Goal: Task Accomplishment & Management: Complete application form

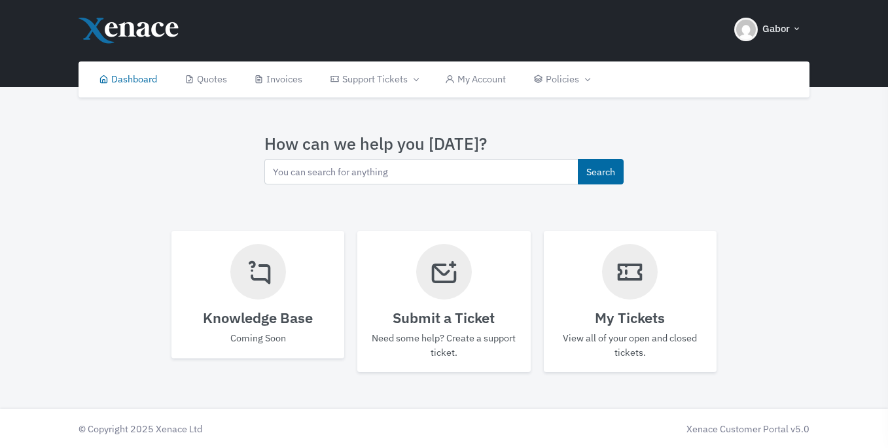
click at [448, 311] on h4 "Submit a Ticket" at bounding box center [444, 318] width 147 height 17
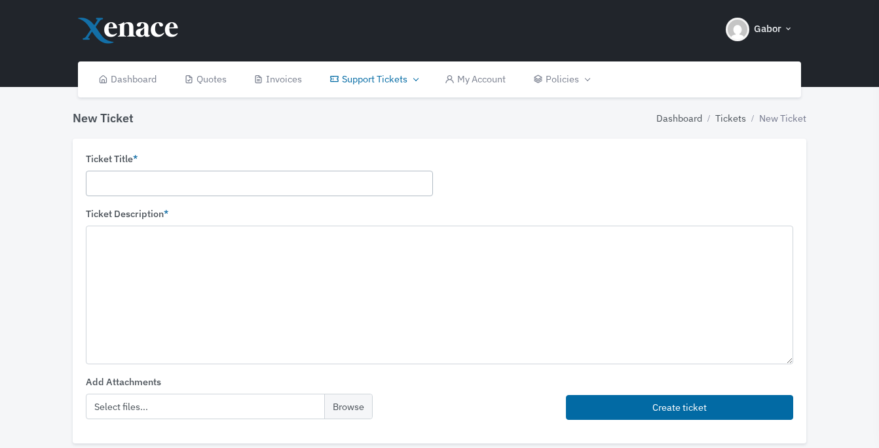
click at [242, 181] on input "text" at bounding box center [259, 184] width 347 height 26
drag, startPoint x: 137, startPoint y: 187, endPoint x: 90, endPoint y: 183, distance: 47.2
click at [90, 184] on input "HP" at bounding box center [259, 183] width 347 height 26
paste input "Color LaserJet Pro MFP M479fdn"
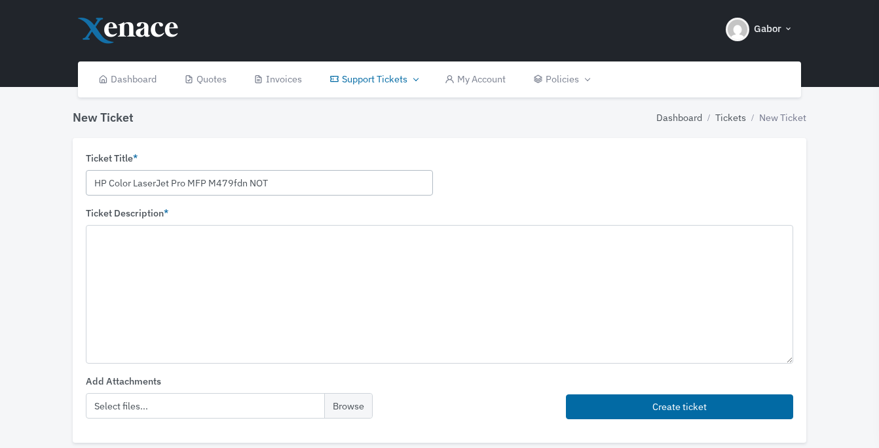
click at [94, 184] on input "HP Color LaserJet Pro MFP M479fdn NOT" at bounding box center [259, 183] width 347 height 26
type input "Scan to Email and Print Funcion NOT WORKING"
click at [111, 233] on textarea at bounding box center [439, 294] width 707 height 138
paste textarea "HP Color LaserJet Pro MFP M479fdn NOT"
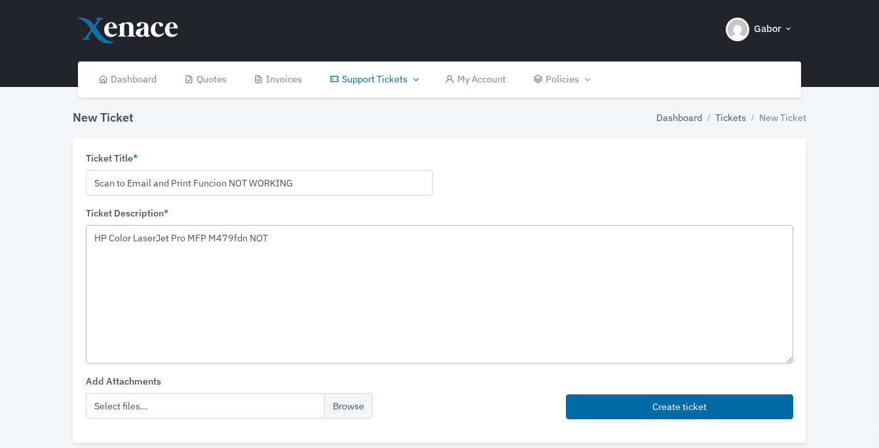
drag, startPoint x: 96, startPoint y: 238, endPoint x: 101, endPoint y: 270, distance: 32.5
click at [96, 238] on textarea "HP Color LaserJet Pro MFP M479fdn NOT" at bounding box center [439, 294] width 707 height 138
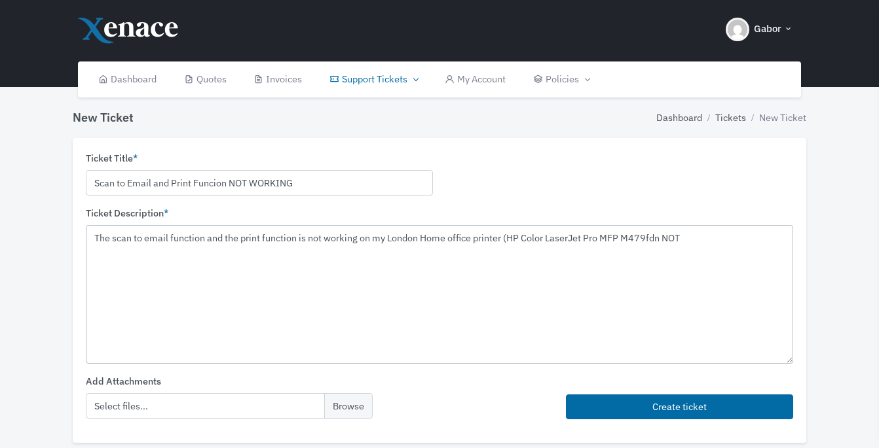
click at [691, 239] on textarea "The scan to email function and the print function is not working on my London H…" at bounding box center [439, 294] width 707 height 138
paste textarea "Status: Connected Host Name: HP344EA6 IP Address: [TECHNICAL_ID] Hardware (MAC)…"
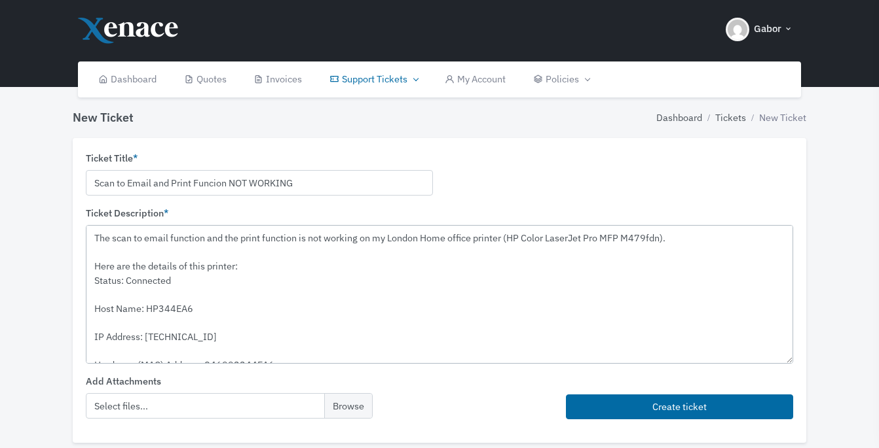
click at [300, 263] on textarea "The scan to email function and the print function is not working on my London H…" at bounding box center [439, 294] width 707 height 138
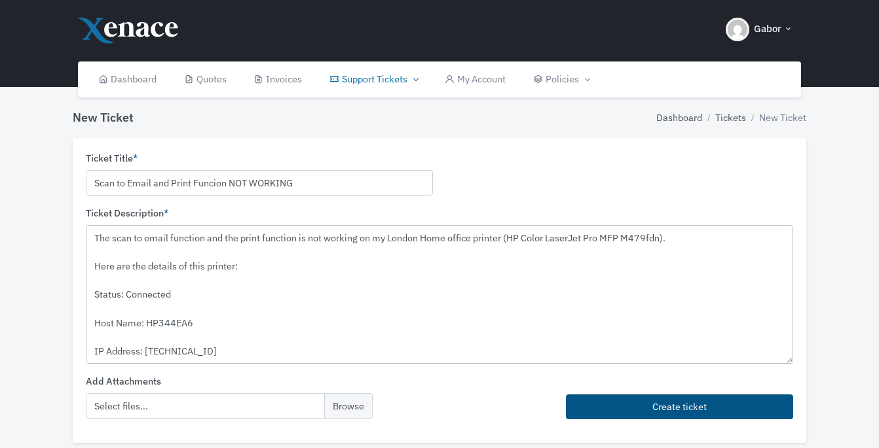
type textarea "The scan to email function and the print function is not working on my London H…"
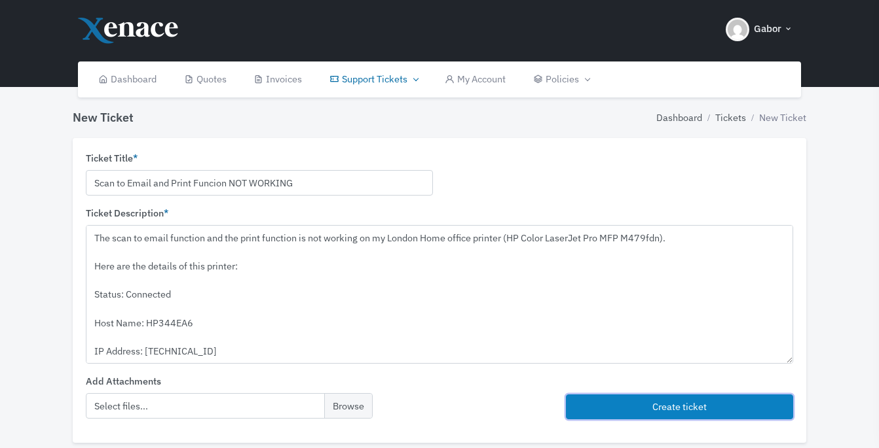
click at [668, 409] on button "Create ticket" at bounding box center [679, 408] width 227 height 26
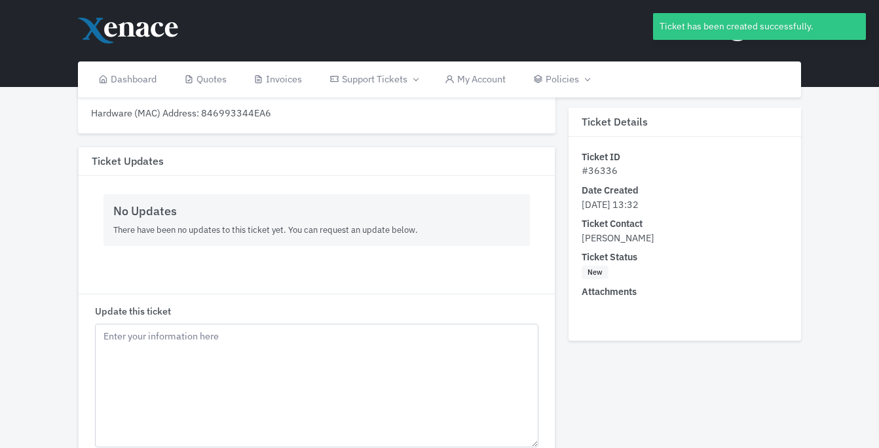
scroll to position [247, 0]
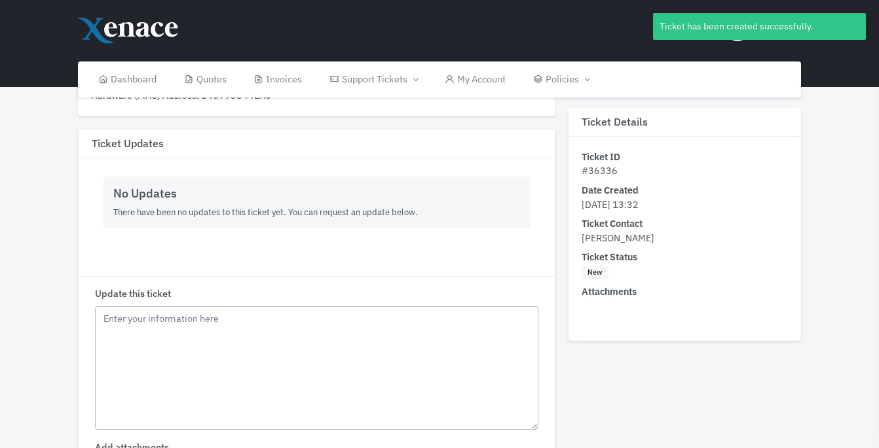
click at [182, 318] on textarea "Update this ticket" at bounding box center [316, 368] width 443 height 124
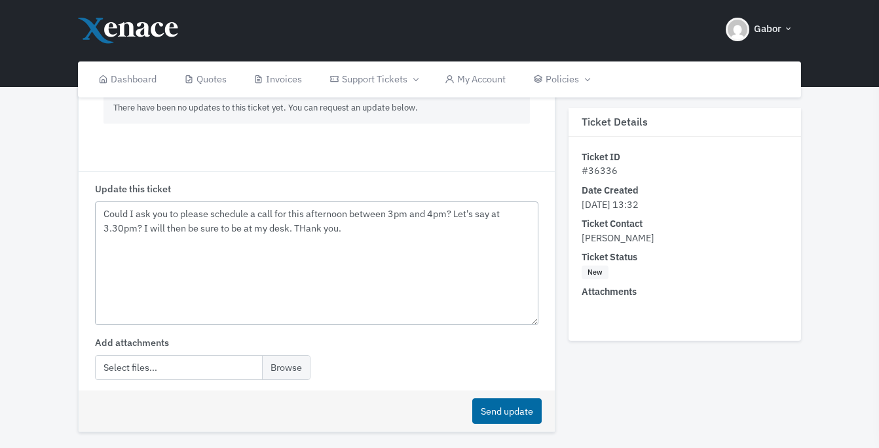
scroll to position [405, 0]
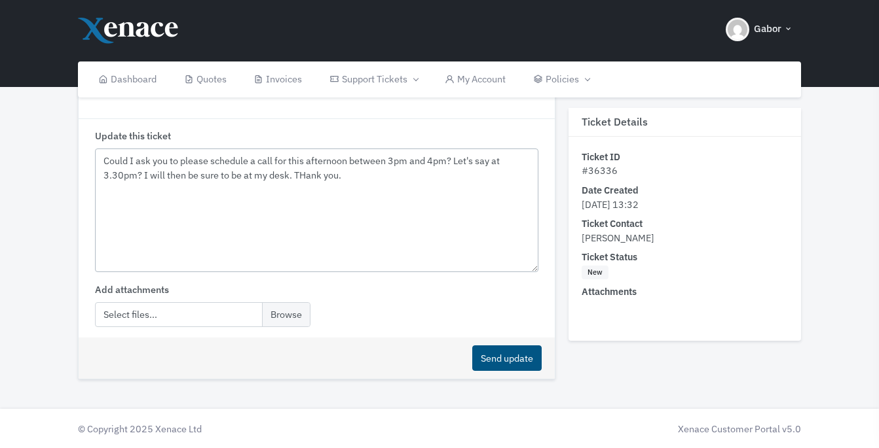
type textarea "Could I ask you to please schedule a call for this afternoon between 3pm and 4p…"
click at [505, 355] on button "Send update" at bounding box center [506, 359] width 69 height 26
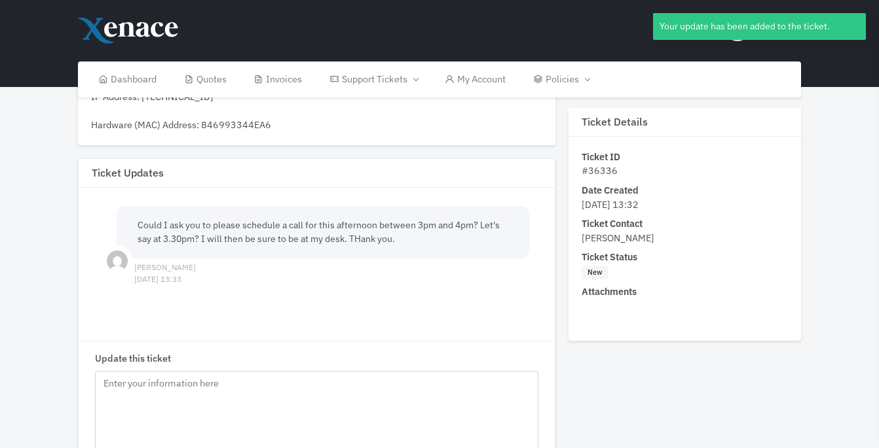
scroll to position [223, 0]
